Goal: Transaction & Acquisition: Purchase product/service

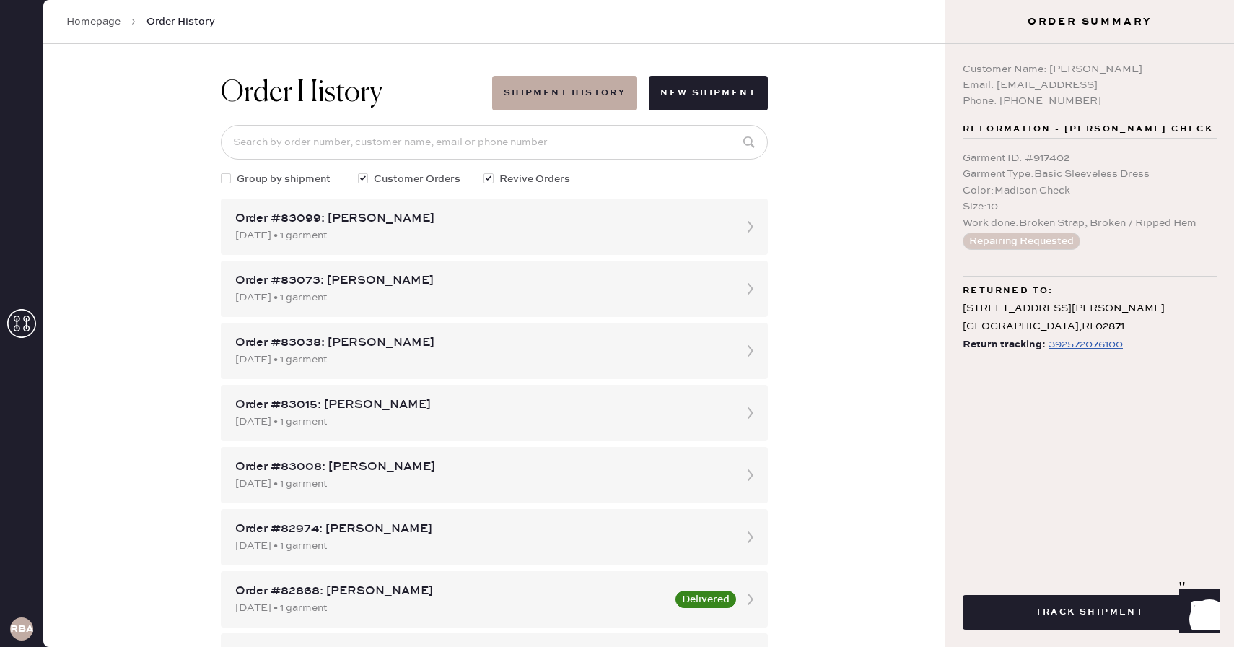
click at [93, 20] on link "Homepage" at bounding box center [93, 21] width 54 height 14
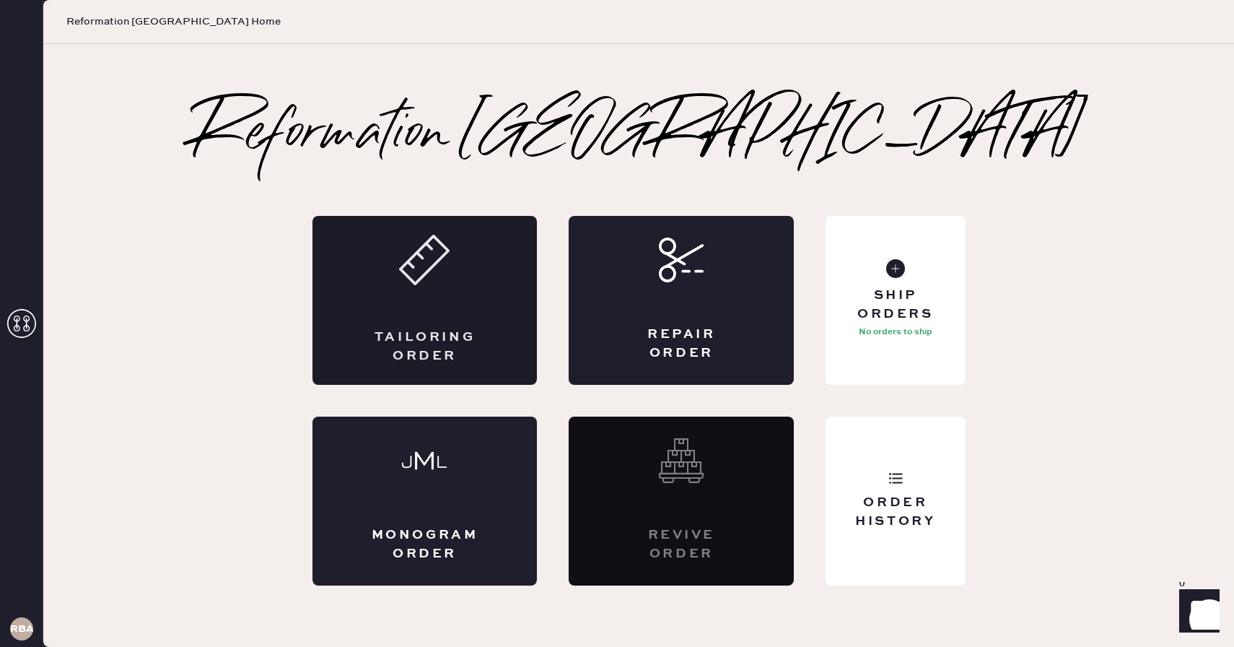
click at [419, 327] on div "Tailoring Order" at bounding box center [424, 300] width 225 height 169
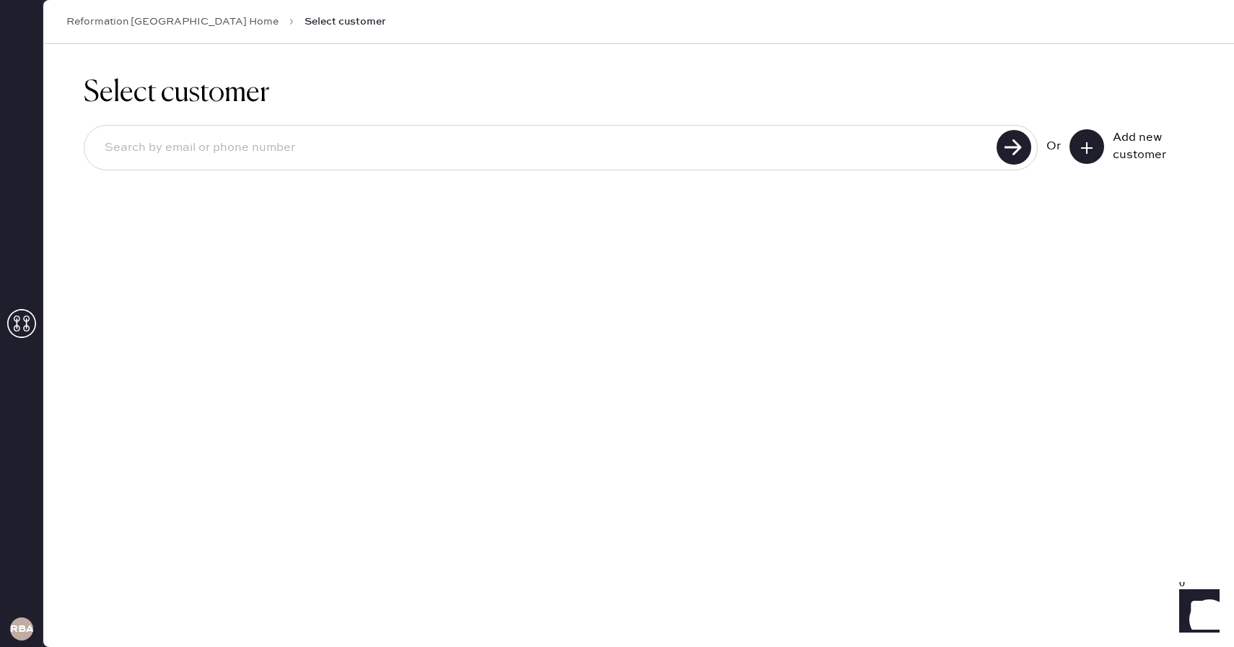
click at [1089, 145] on icon at bounding box center [1087, 148] width 14 height 14
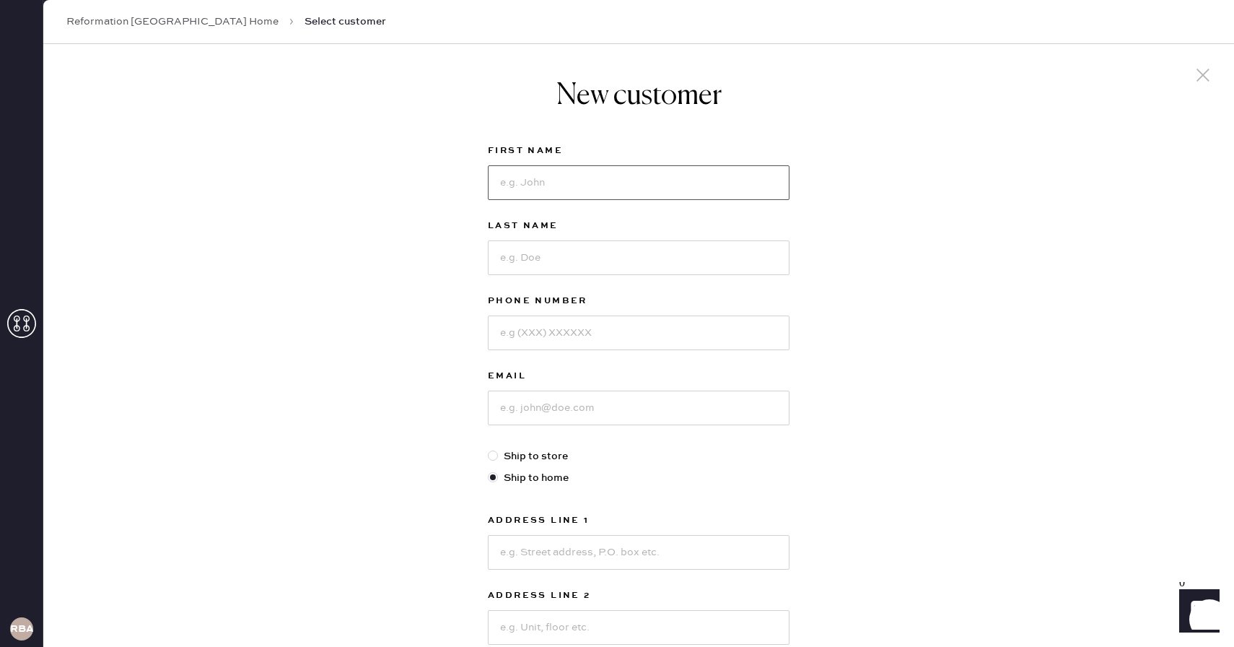
click at [654, 188] on input at bounding box center [639, 182] width 302 height 35
click at [296, 321] on div "New customer First Name Last Name Phone Number Email Ship to store Ship to home…" at bounding box center [638, 491] width 1191 height 895
click at [572, 182] on input at bounding box center [639, 182] width 302 height 35
type input "[PERSON_NAME]"
type input "Paterson"
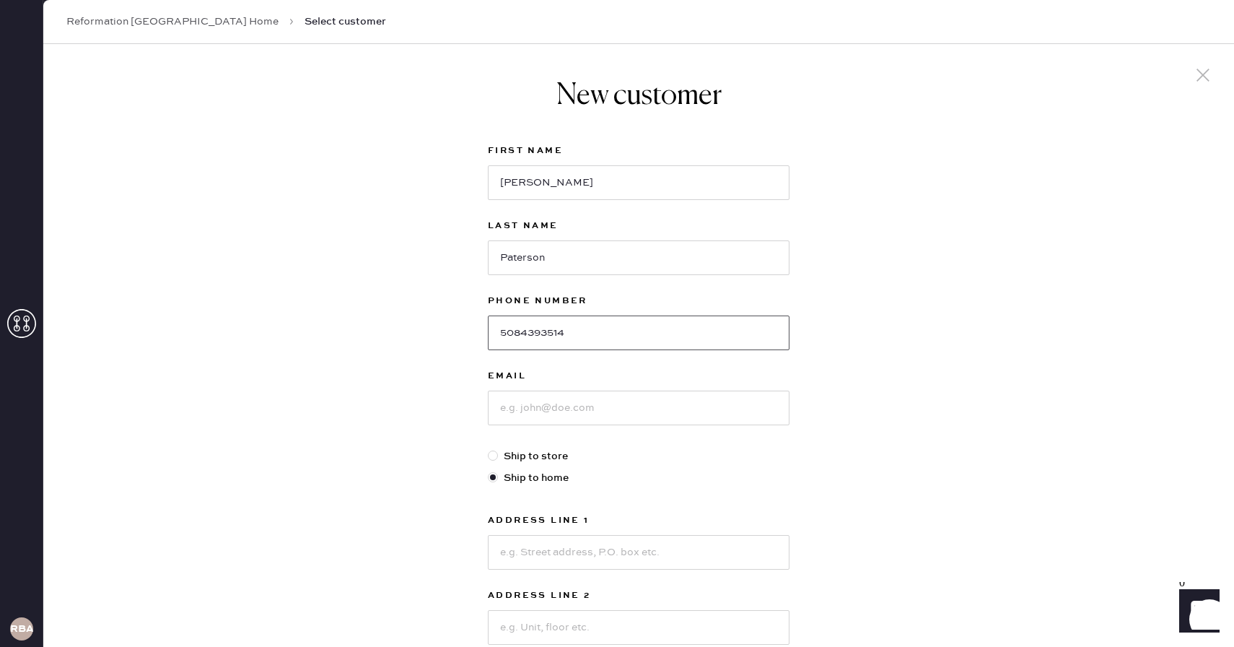
type input "5084393514"
click at [601, 393] on input at bounding box center [639, 407] width 302 height 35
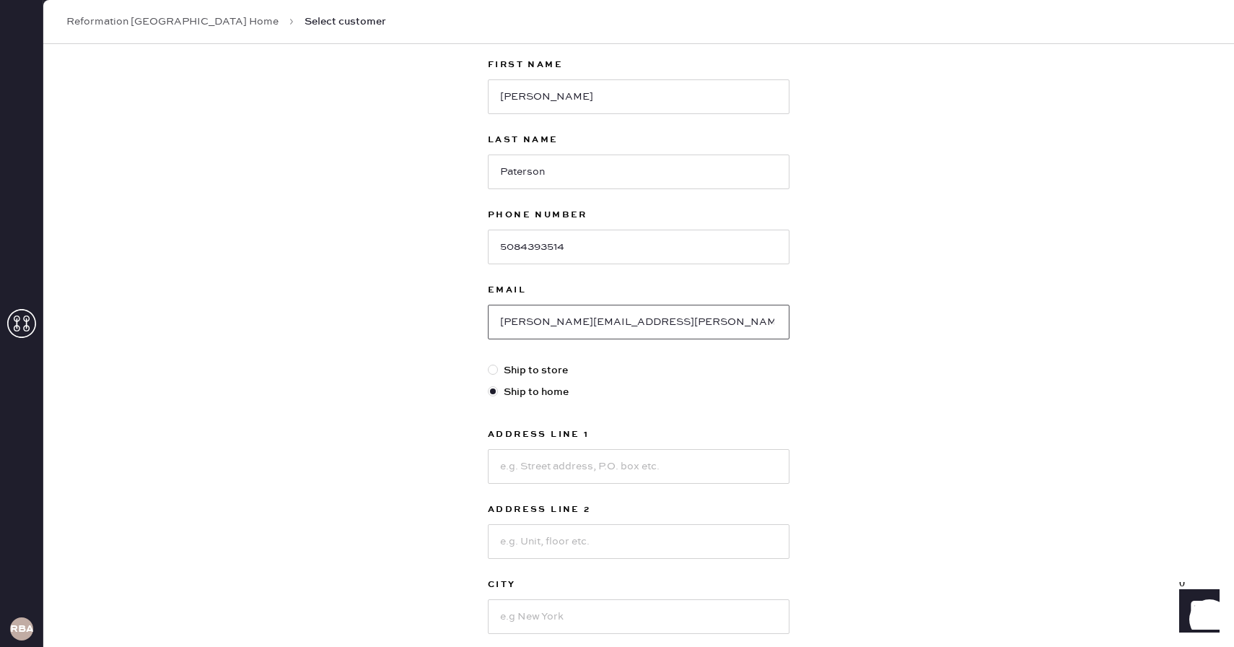
scroll to position [87, 0]
type input "[PERSON_NAME][EMAIL_ADDRESS][PERSON_NAME][DOMAIN_NAME]"
click at [600, 473] on input at bounding box center [639, 465] width 302 height 35
type input "[STREET_ADDRESS]"
type input "[GEOGRAPHIC_DATA]"
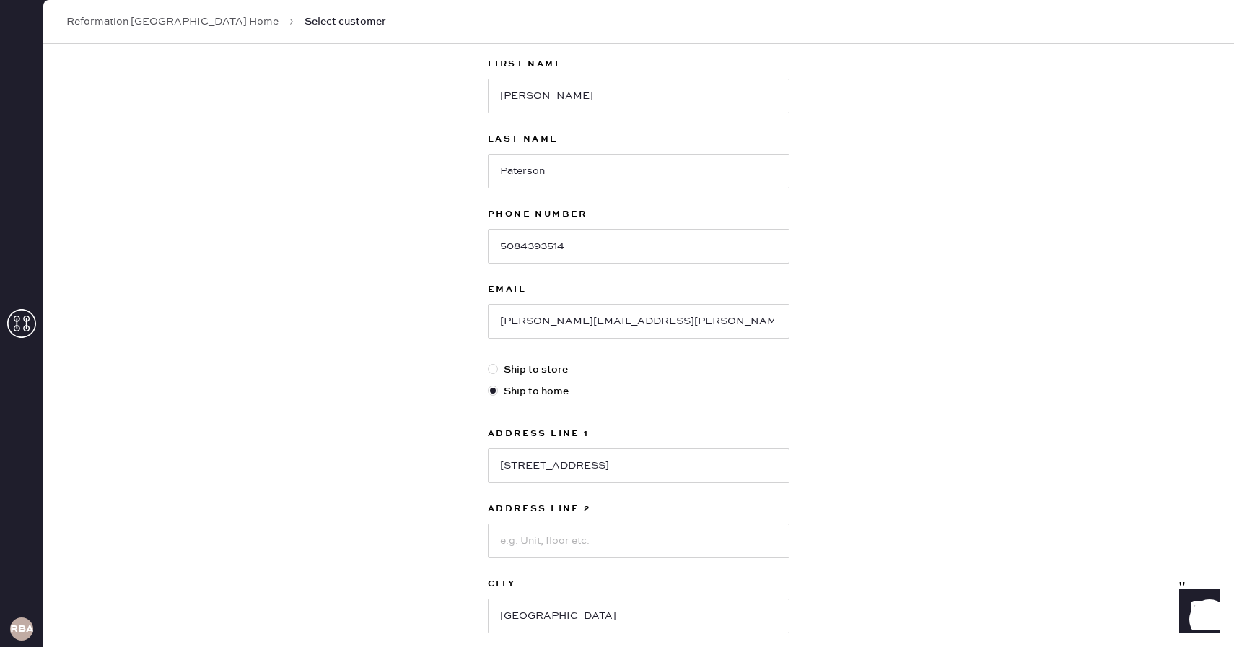
scroll to position [292, 0]
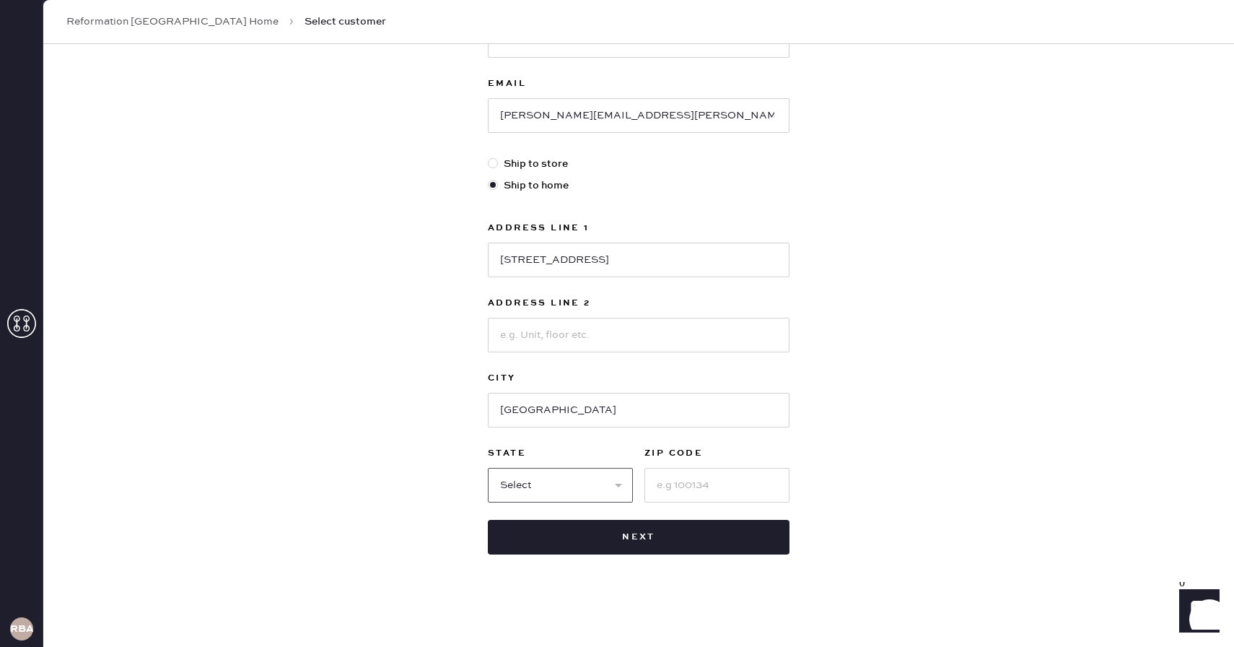
click at [590, 497] on select "Select AK AL AR AZ CA CO CT [GEOGRAPHIC_DATA] DE FL [GEOGRAPHIC_DATA] HI [GEOGR…" at bounding box center [560, 485] width 145 height 35
select select "MA"
click at [488, 468] on select "Select AK AL AR AZ CA CO CT [GEOGRAPHIC_DATA] DE FL [GEOGRAPHIC_DATA] HI [GEOGR…" at bounding box center [560, 485] width 145 height 35
click at [715, 496] on input at bounding box center [716, 485] width 145 height 35
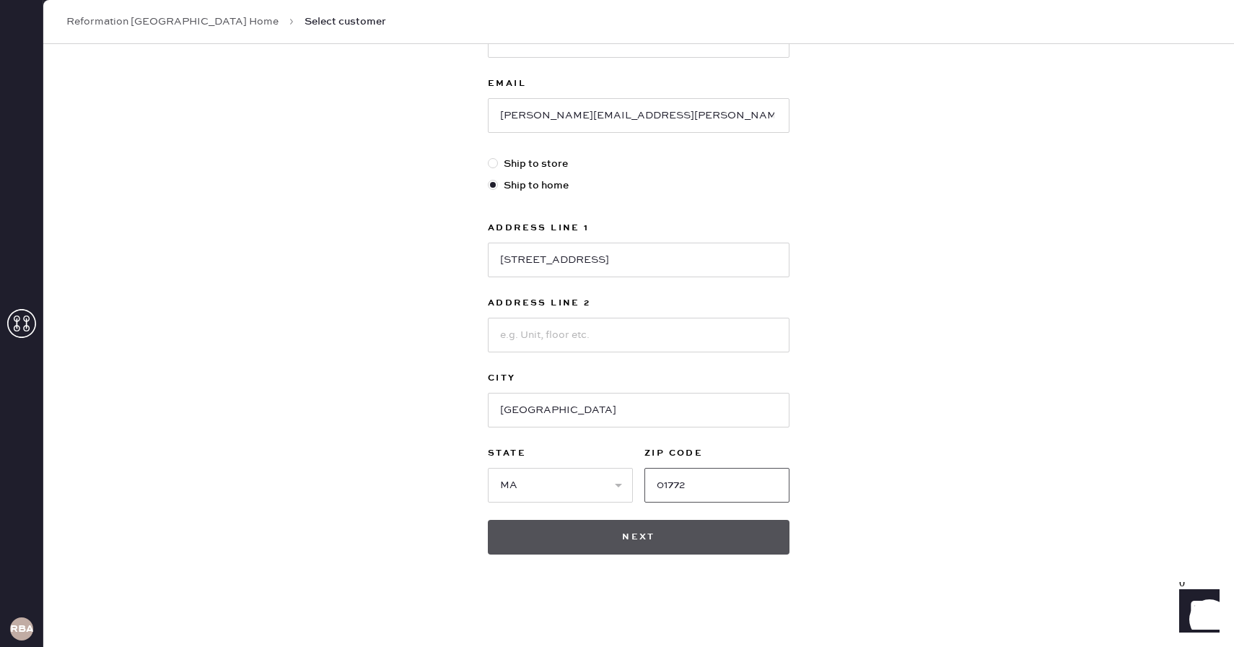
type input "01772"
click at [671, 540] on button "Next" at bounding box center [639, 537] width 302 height 35
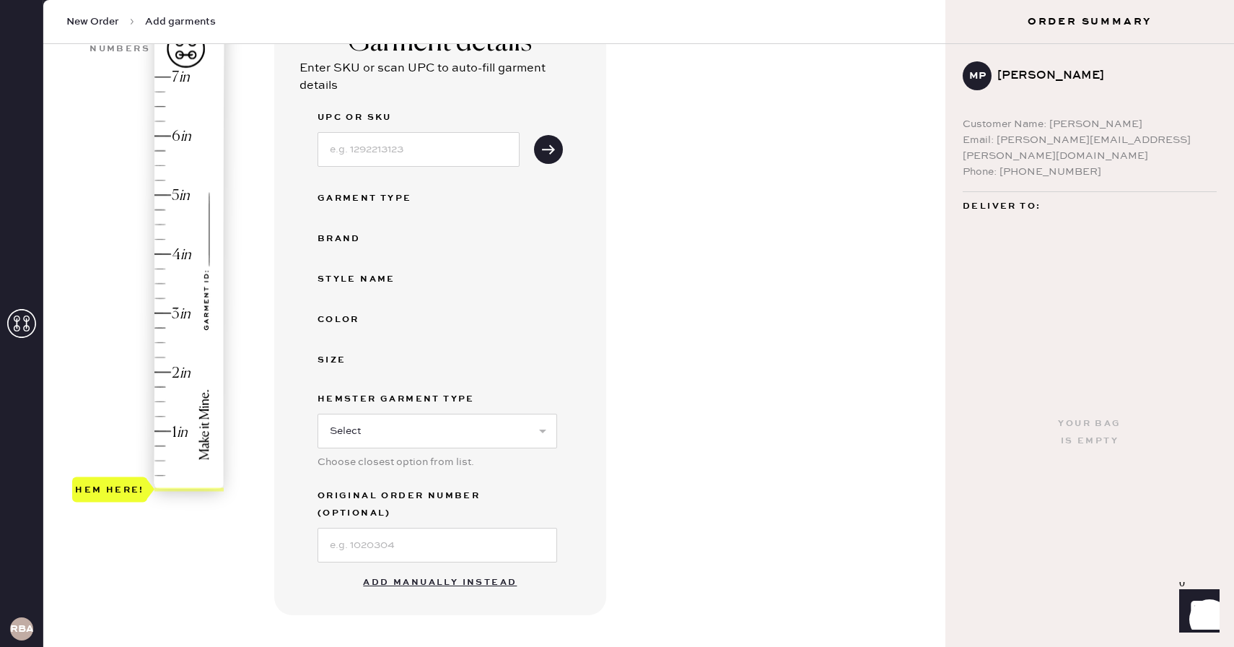
scroll to position [137, 0]
click at [436, 567] on button "Add manually instead" at bounding box center [439, 581] width 171 height 29
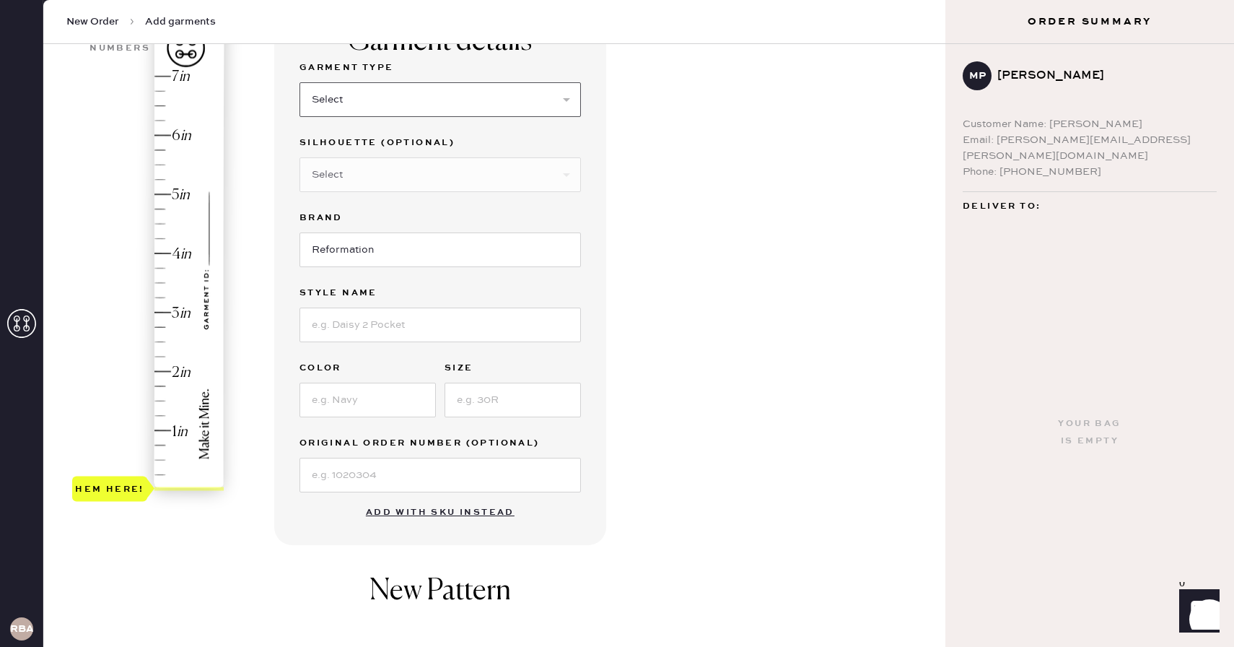
click at [366, 108] on select "Select Basic Skirt Jeans Leggings Pants Shorts Basic Sleeved Dress Basic Sleeve…" at bounding box center [439, 99] width 281 height 35
select select "2"
click at [299, 82] on select "Select Basic Skirt Jeans Leggings Pants Shorts Basic Sleeved Dress Basic Sleeve…" at bounding box center [439, 99] width 281 height 35
type input "1.5"
click at [170, 400] on div "Hem here!" at bounding box center [149, 283] width 154 height 426
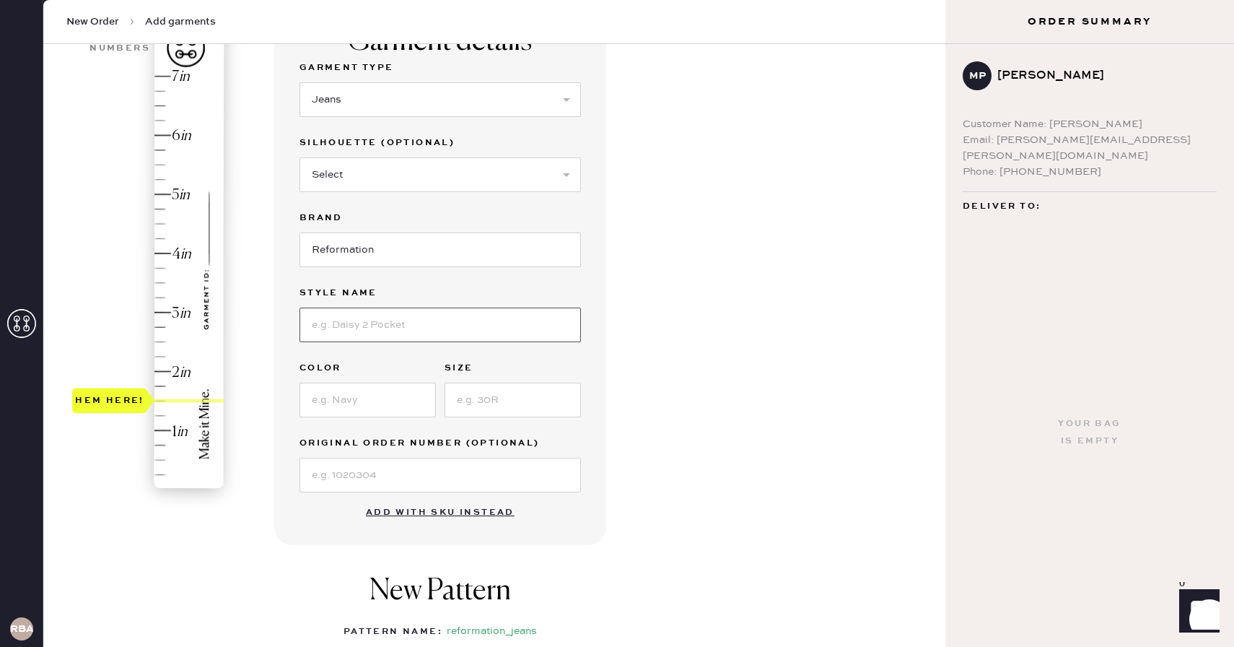
click at [401, 328] on input at bounding box center [439, 324] width 281 height 35
type input "[PERSON_NAME] Low Rise"
type input "Sand Dollar"
click at [528, 395] on input at bounding box center [513, 399] width 136 height 35
type input "29"
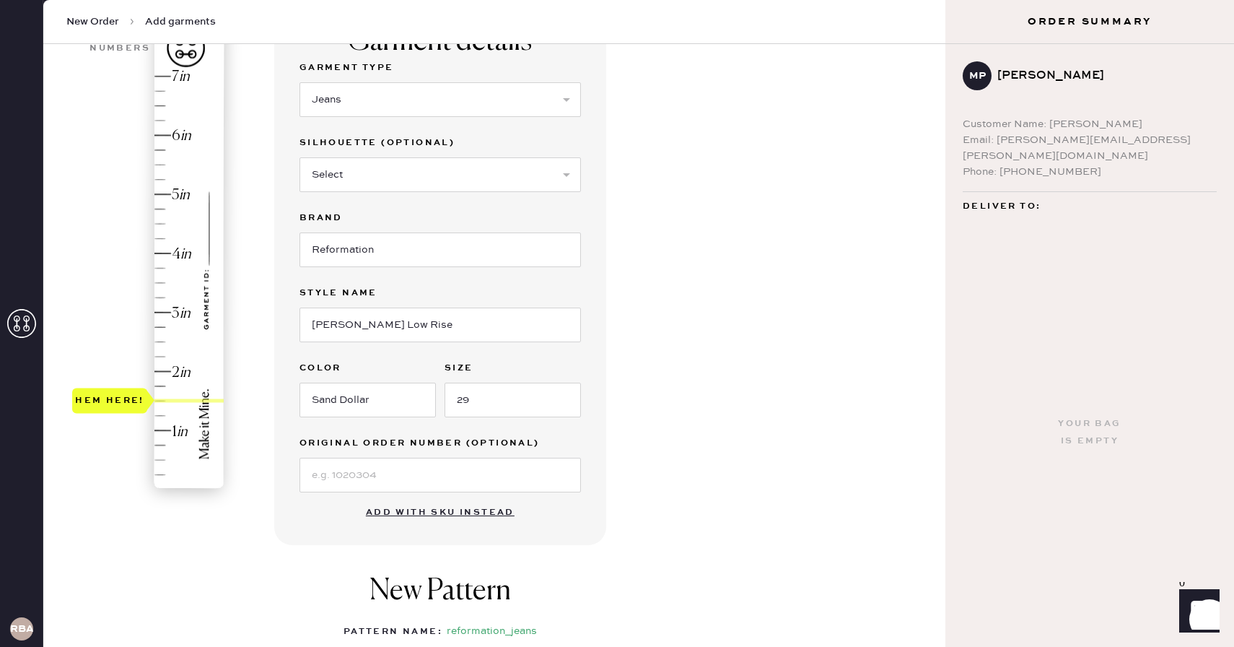
click at [722, 483] on div "Garment details Garment Type Select Basic Skirt Jeans Leggings Pants Shorts Bas…" at bounding box center [604, 416] width 660 height 820
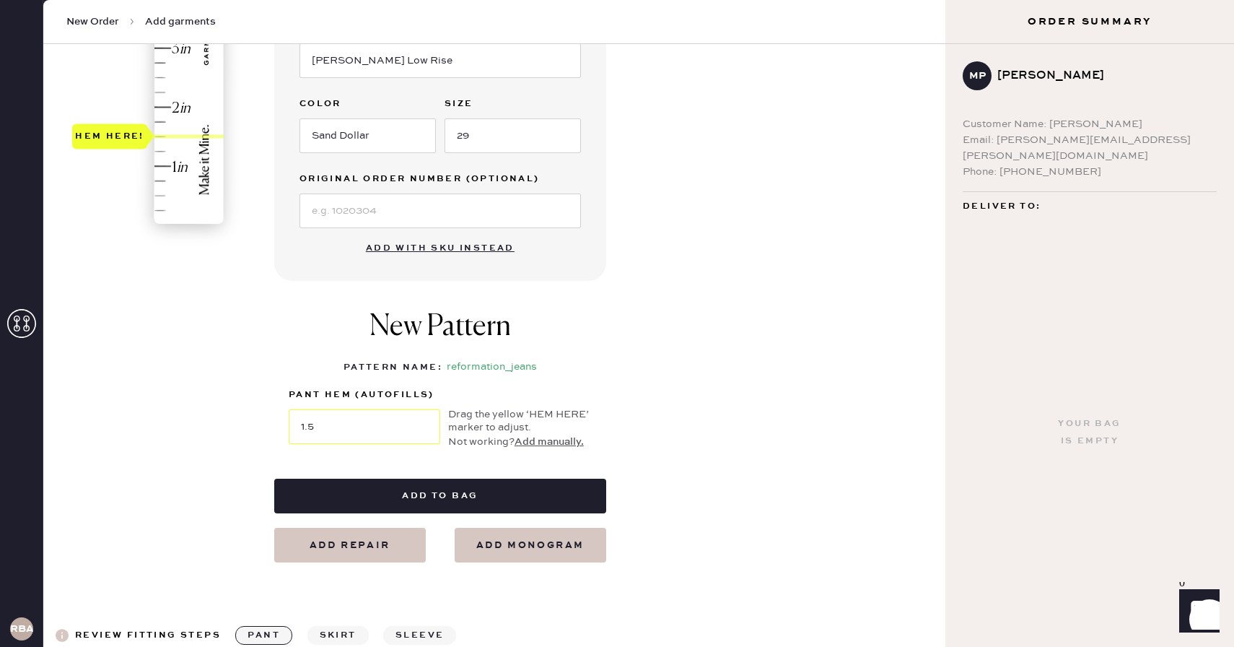
scroll to position [418, 0]
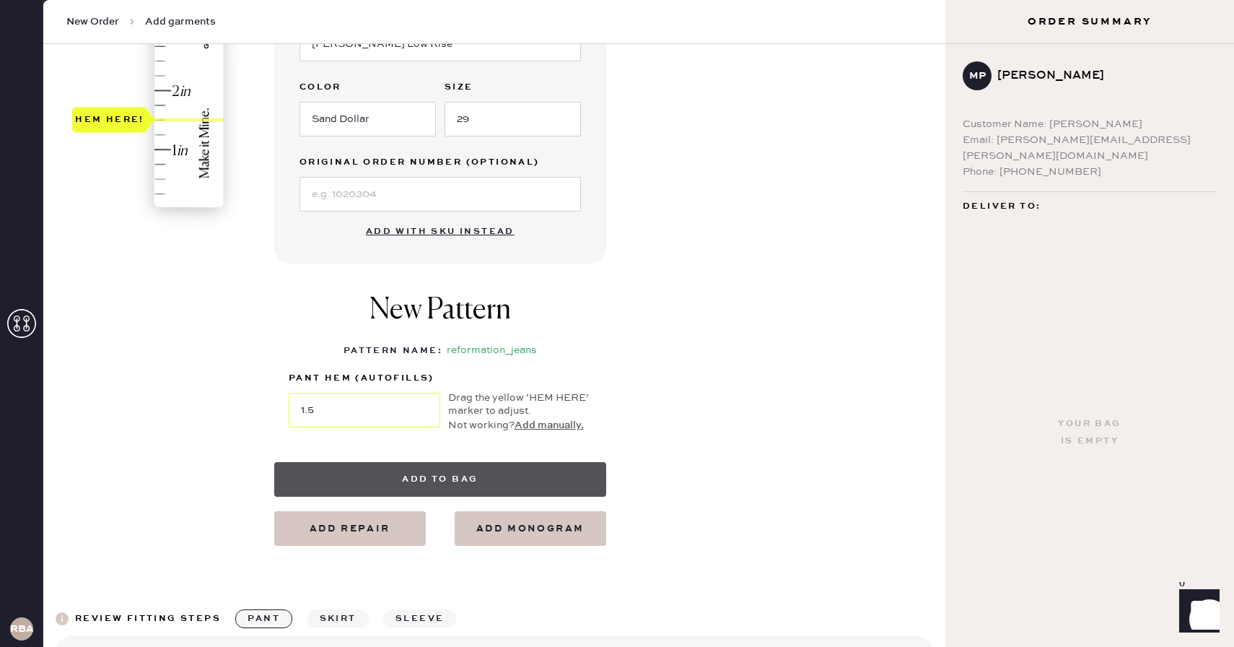
click at [412, 470] on button "Add to bag" at bounding box center [440, 479] width 332 height 35
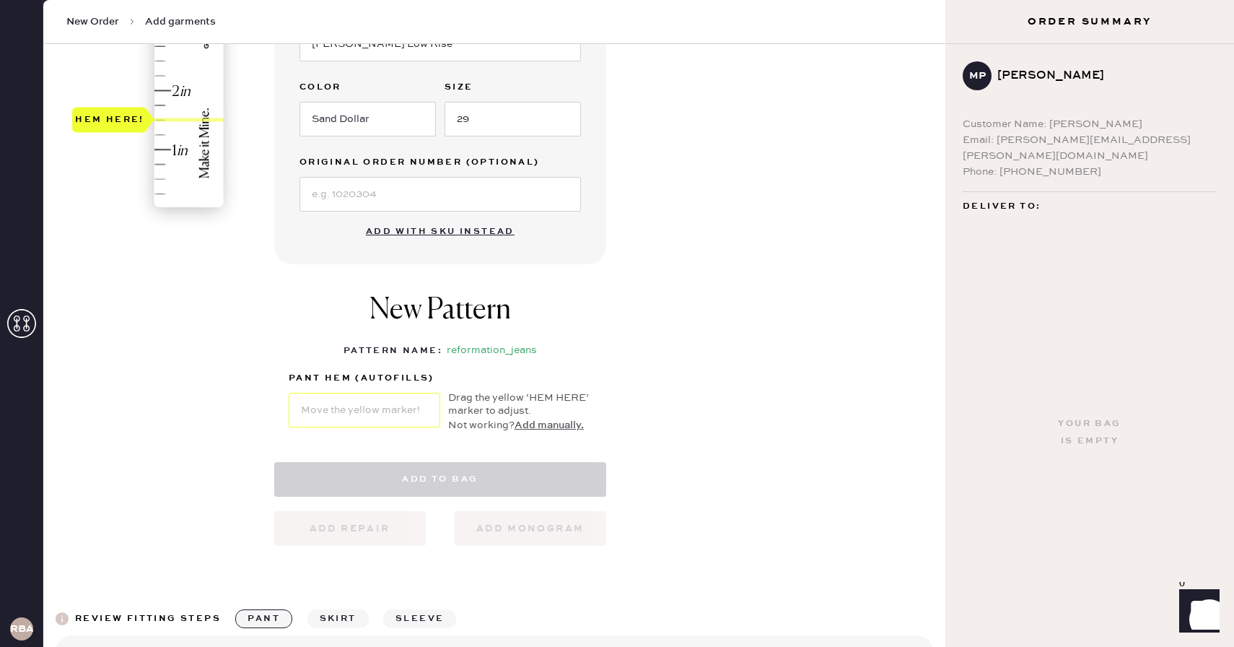
select select "2"
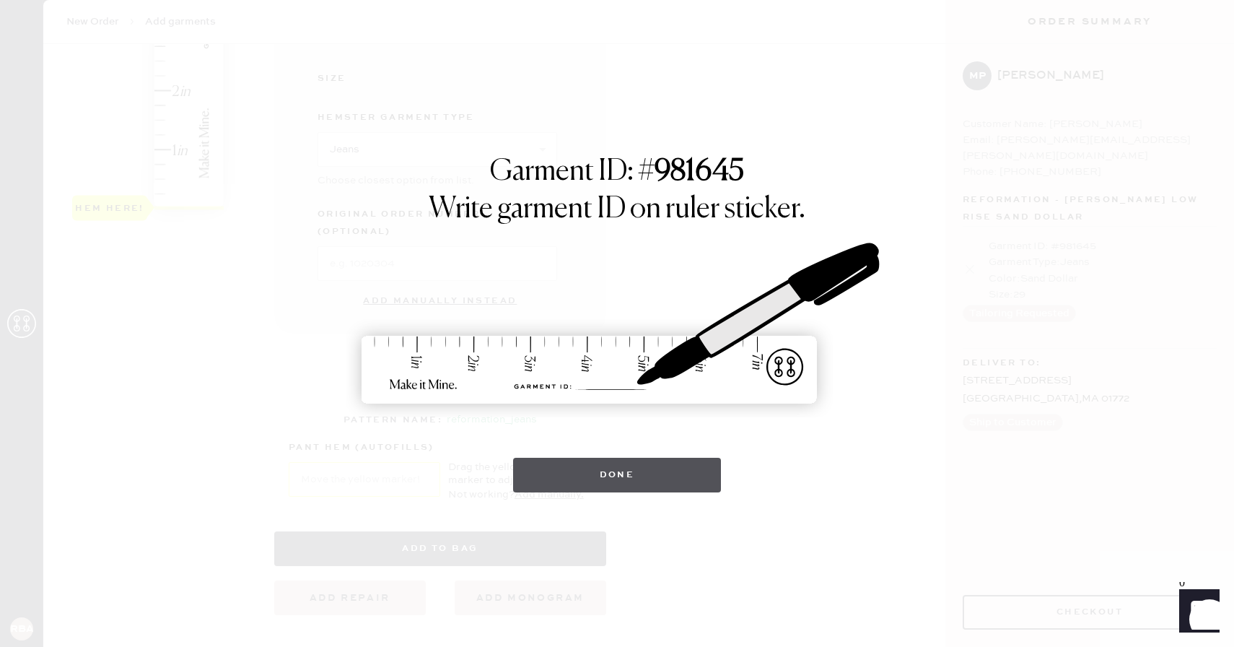
click at [613, 472] on button "Done" at bounding box center [617, 475] width 209 height 35
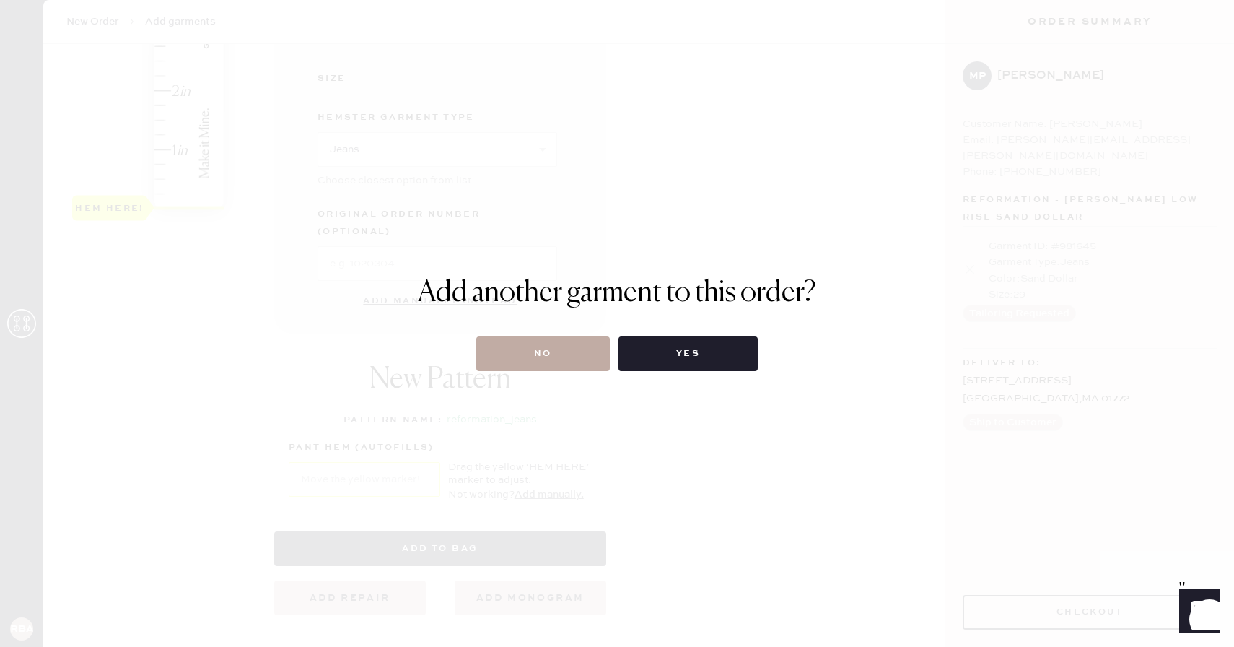
click at [539, 352] on button "No" at bounding box center [543, 353] width 134 height 35
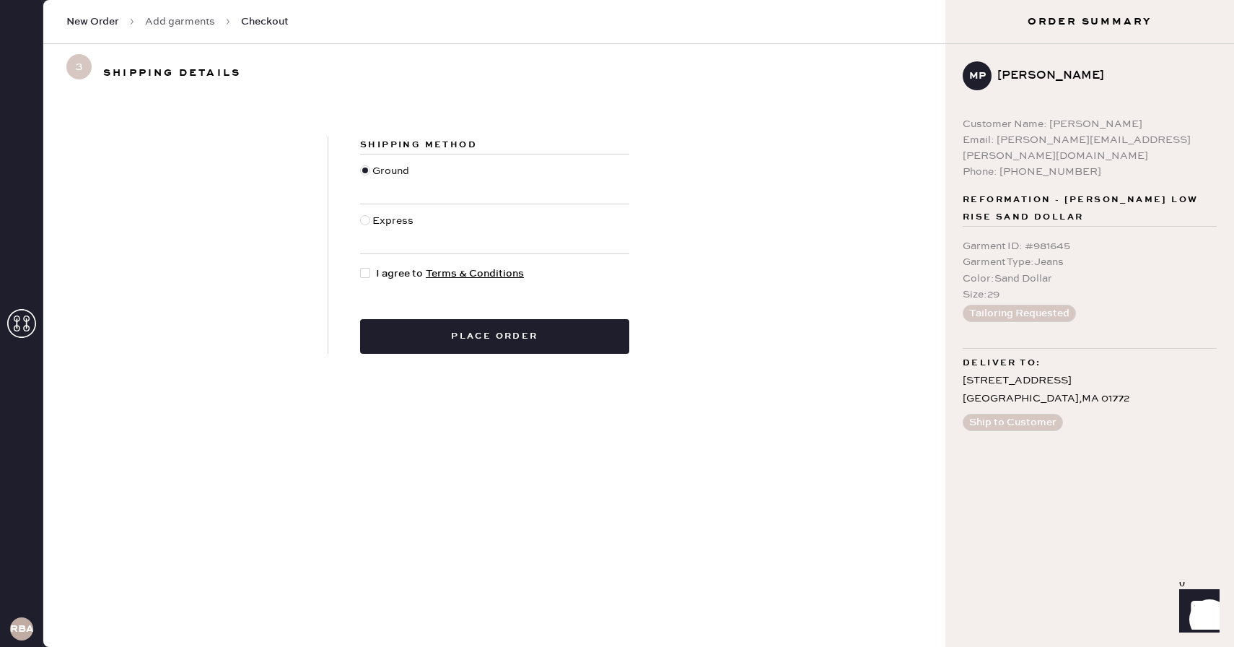
click at [364, 268] on div at bounding box center [365, 273] width 10 height 10
click at [361, 266] on input "I agree to Terms & Conditions" at bounding box center [360, 266] width 1 height 1
checkbox input "true"
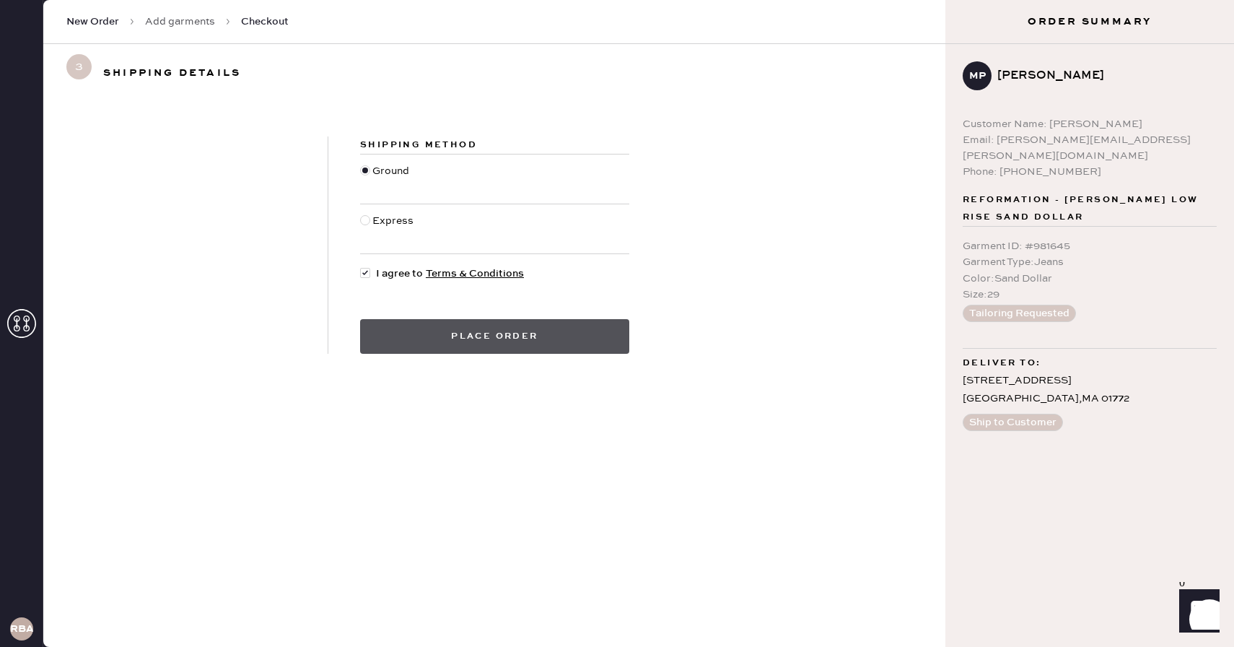
click at [501, 338] on button "Place order" at bounding box center [494, 336] width 269 height 35
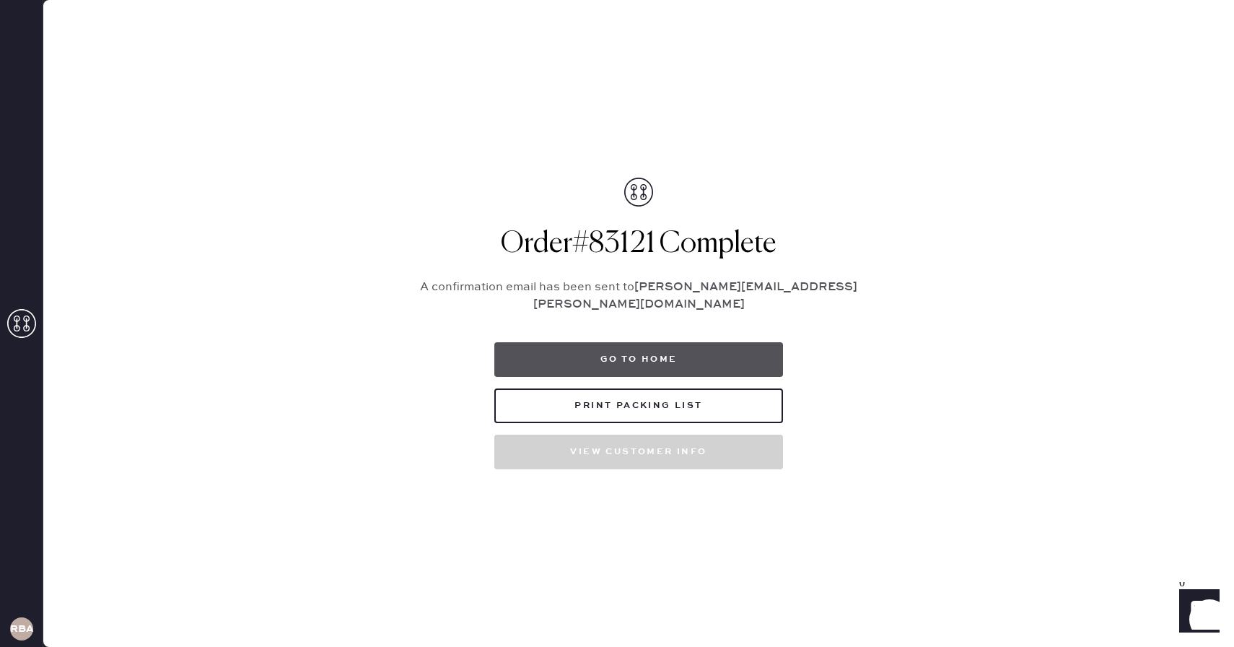
click at [656, 356] on button "Go to home" at bounding box center [638, 359] width 289 height 35
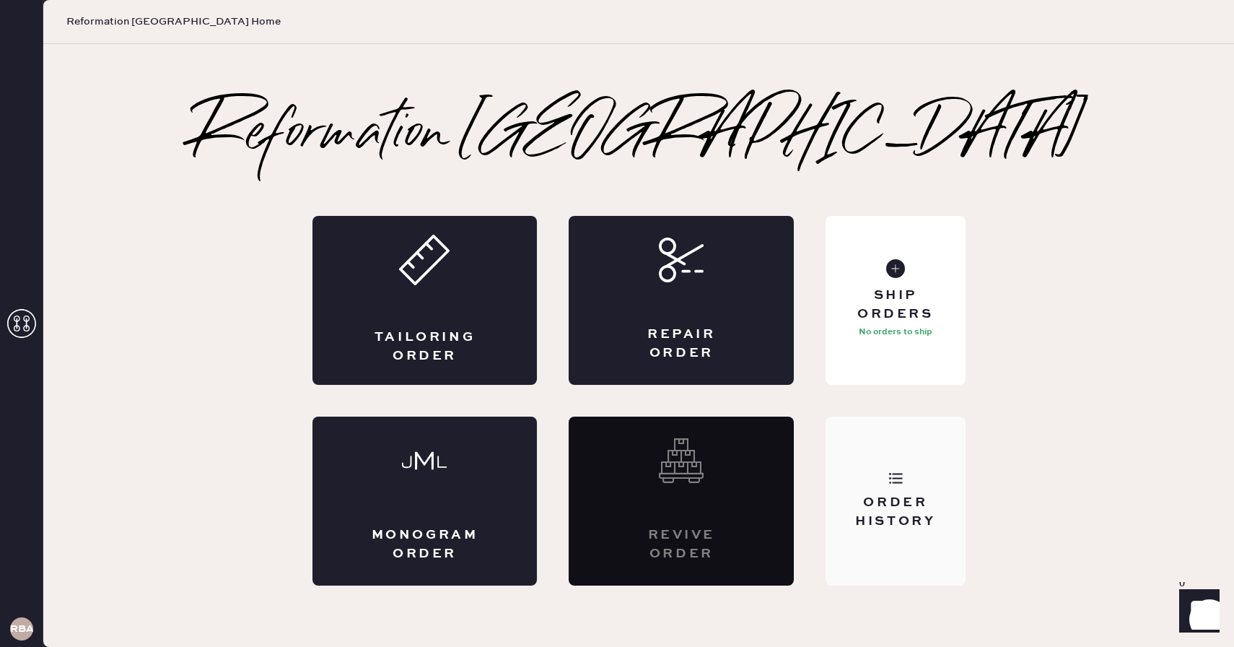
click at [900, 483] on use at bounding box center [896, 478] width 14 height 11
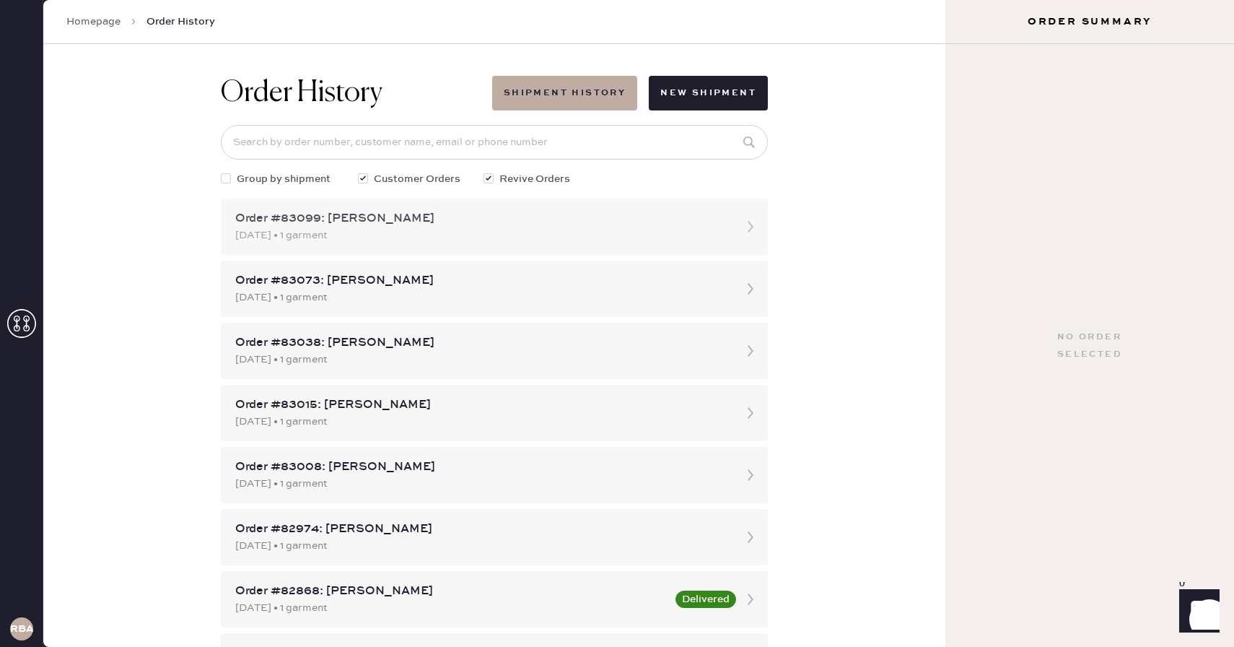
click at [437, 227] on div "[DATE] • 1 garment" at bounding box center [481, 235] width 492 height 16
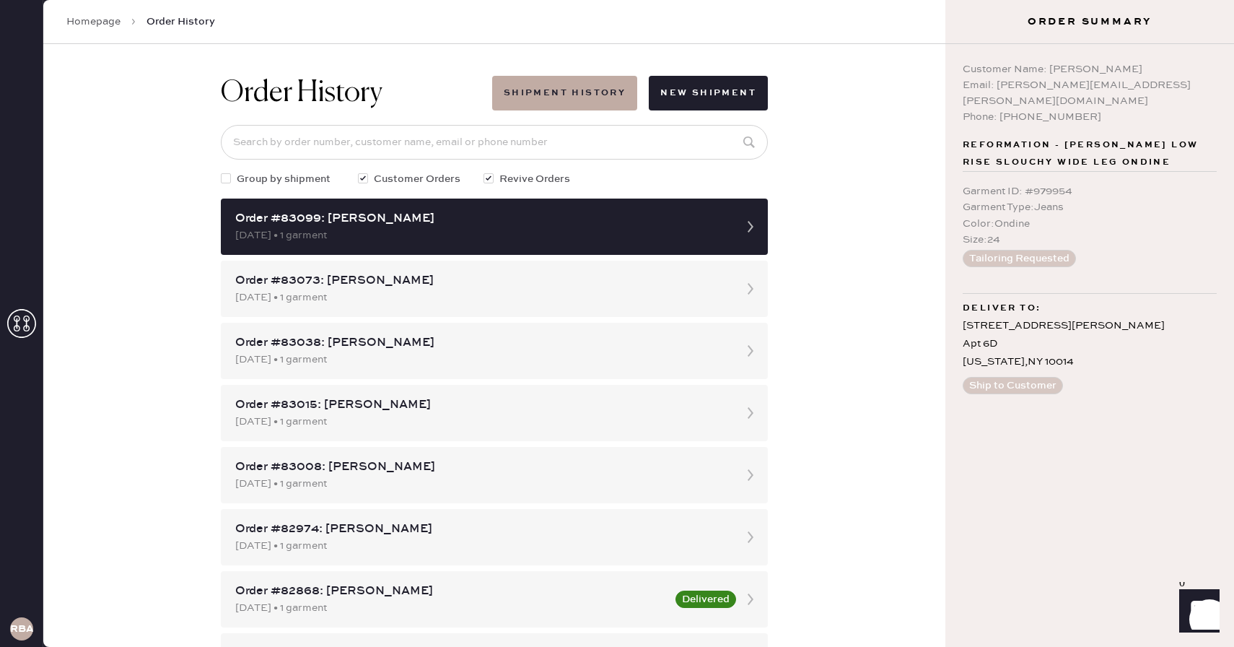
click at [296, 180] on span "Group by shipment" at bounding box center [284, 179] width 94 height 16
click at [222, 172] on input "Group by shipment" at bounding box center [221, 171] width 1 height 1
checkbox input "true"
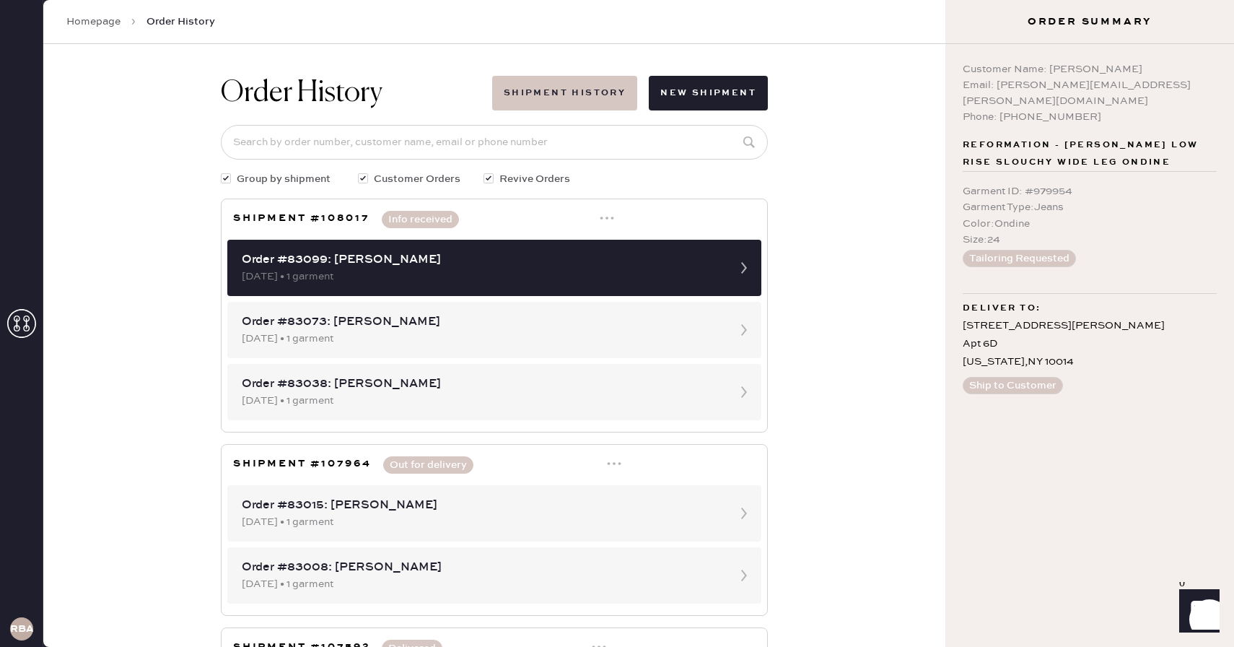
click at [559, 88] on button "Shipment History" at bounding box center [564, 93] width 145 height 35
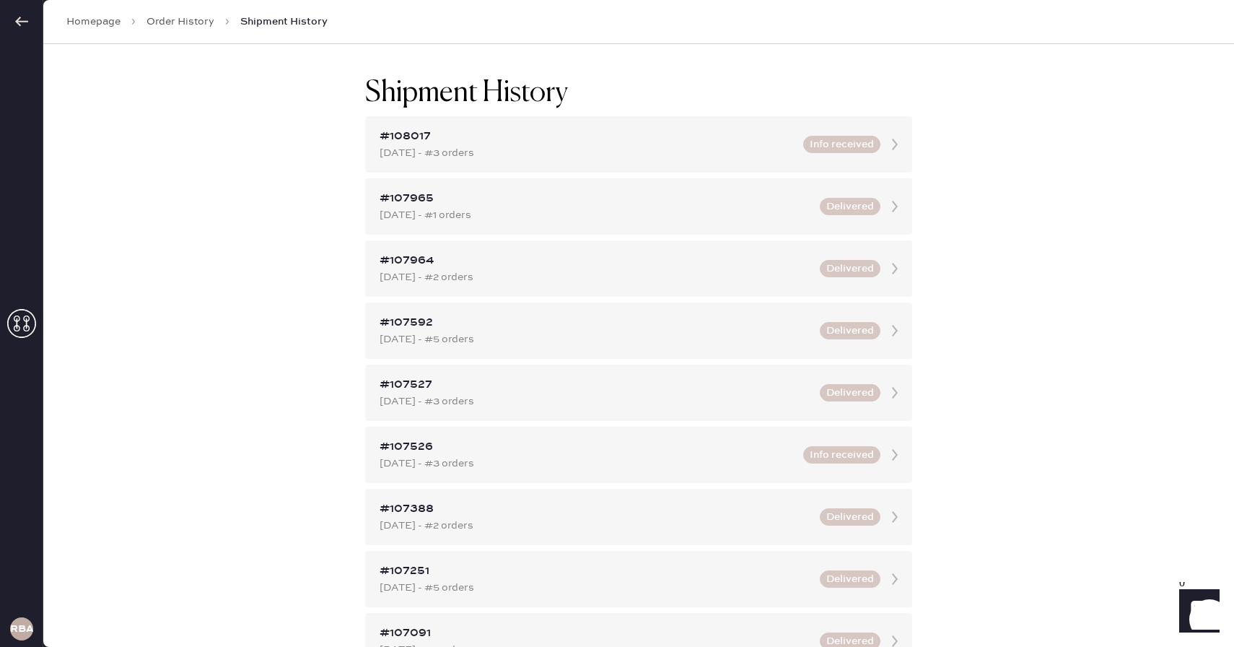
click at [95, 20] on link "Homepage" at bounding box center [93, 21] width 54 height 14
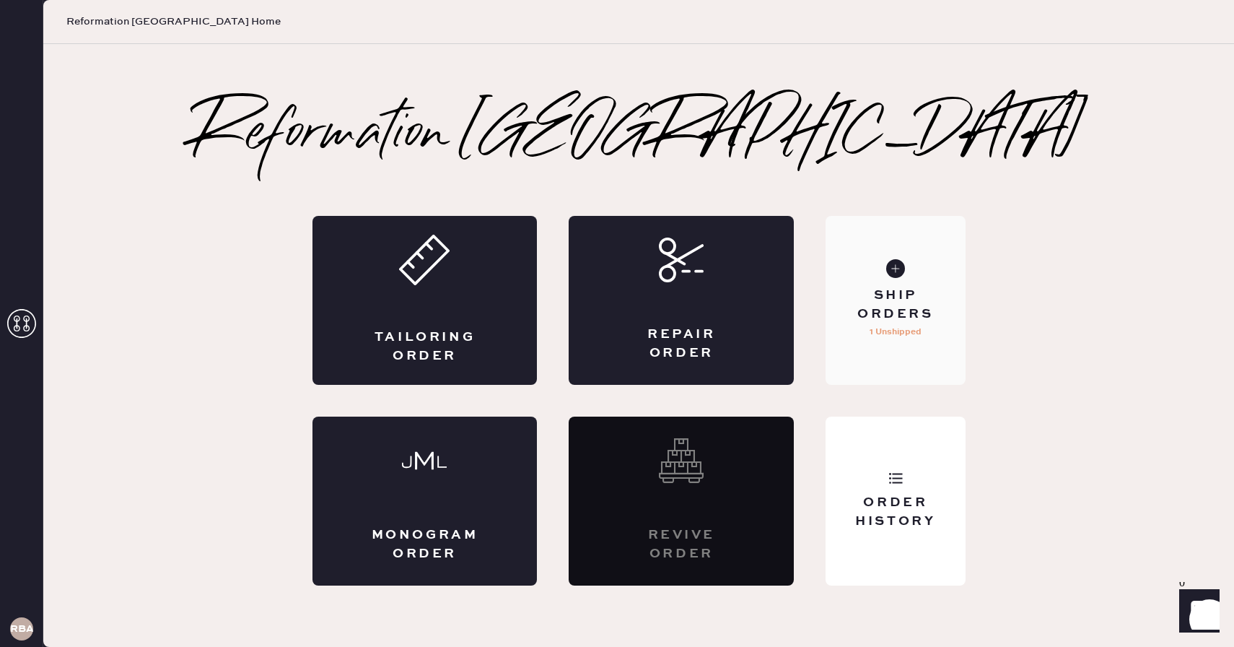
click at [894, 301] on div "Ship Orders" at bounding box center [895, 304] width 116 height 36
